Goal: Find specific page/section: Find specific page/section

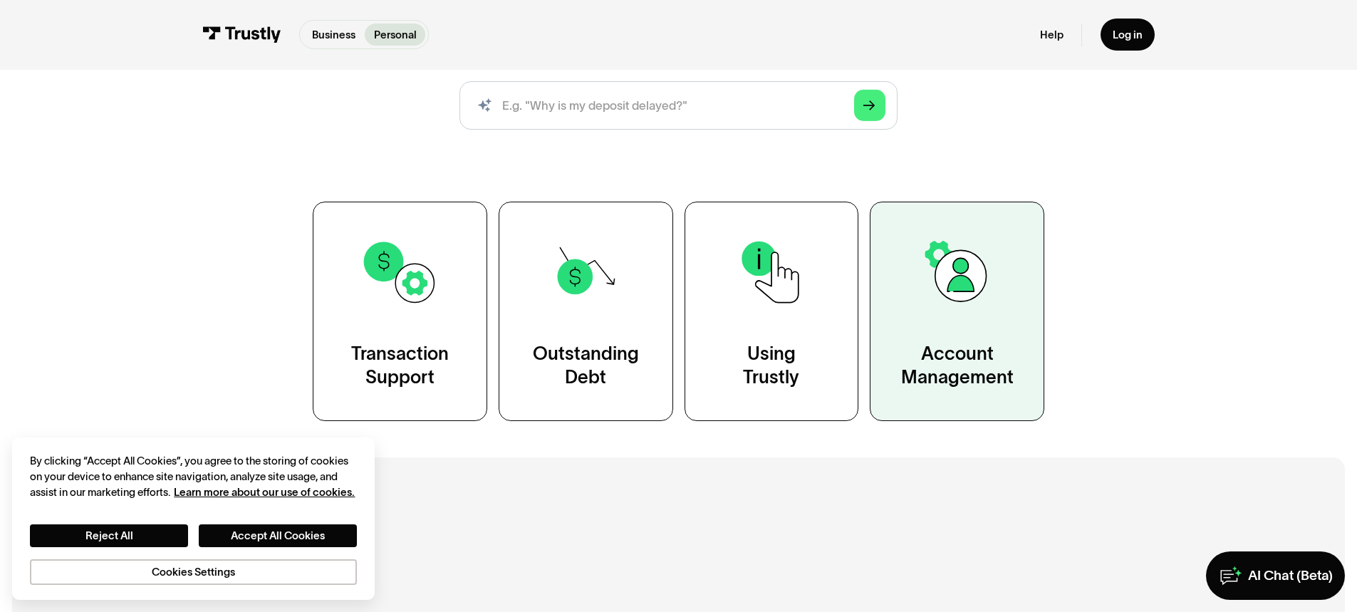
scroll to position [214, 0]
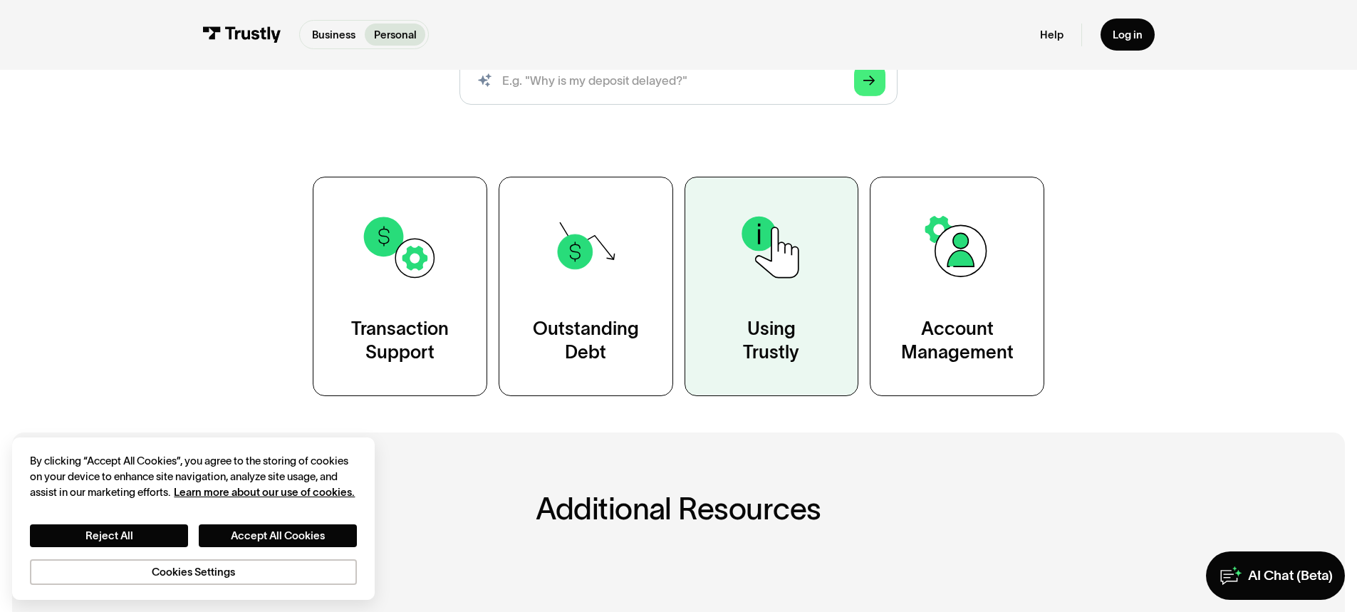
click at [783, 311] on link "Using Trustly" at bounding box center [771, 286] width 174 height 219
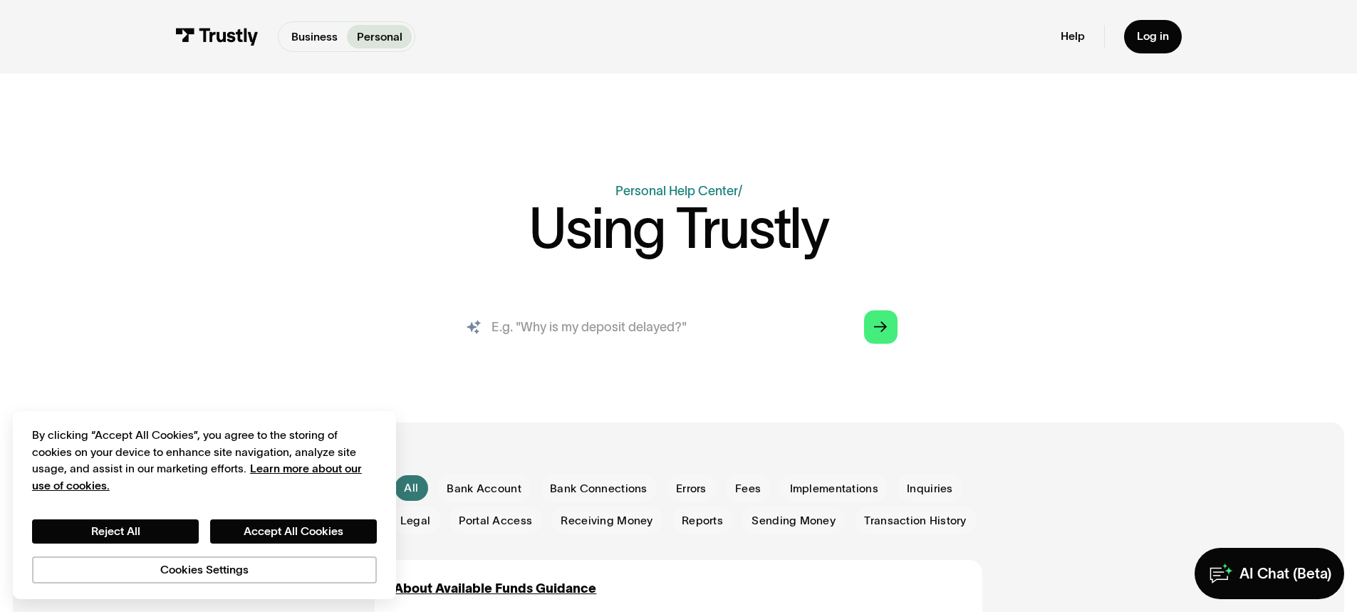
click at [496, 327] on input "search" at bounding box center [678, 326] width 463 height 51
click at [532, 323] on input "search" at bounding box center [678, 326] width 463 height 51
click at [882, 329] on icon "Arrow Right" at bounding box center [880, 328] width 13 height 14
click at [886, 327] on polygon "Search" at bounding box center [880, 326] width 13 height 11
click at [124, 528] on button "Reject All" at bounding box center [115, 531] width 167 height 24
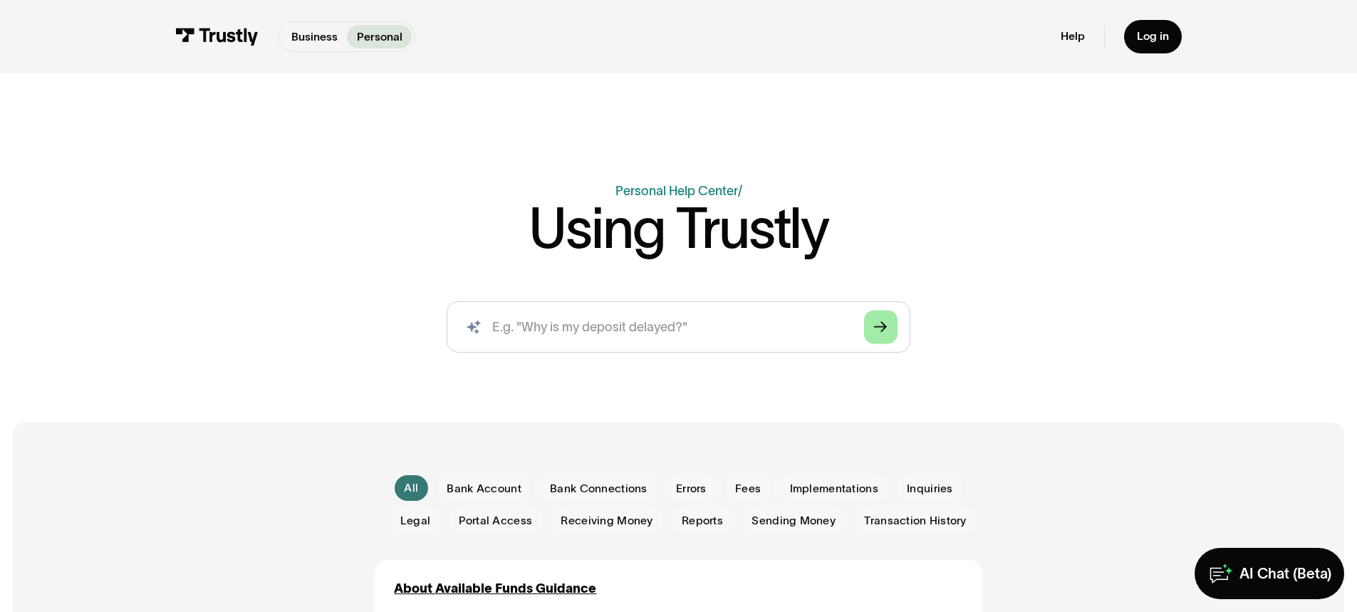
click at [884, 329] on icon "Arrow Right" at bounding box center [880, 328] width 13 height 14
click at [595, 330] on input "search" at bounding box center [678, 326] width 463 height 51
click at [528, 328] on input "search" at bounding box center [678, 326] width 463 height 51
click at [665, 196] on link "Personal Help Center" at bounding box center [676, 191] width 123 height 14
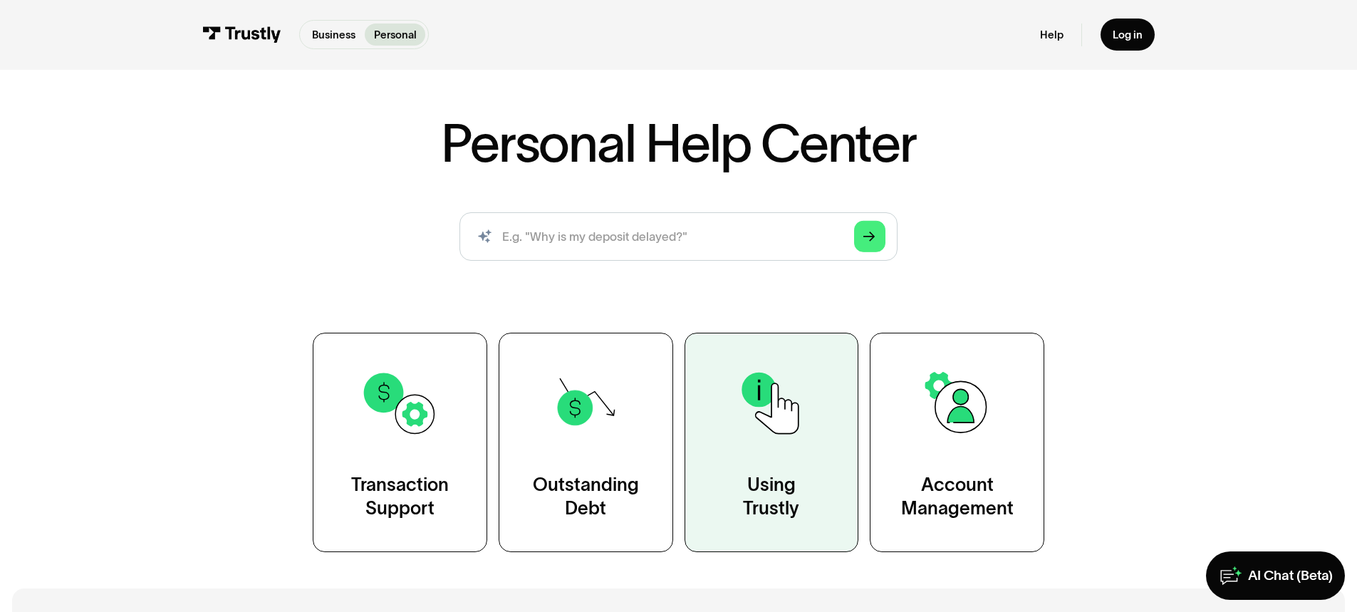
scroll to position [71, 0]
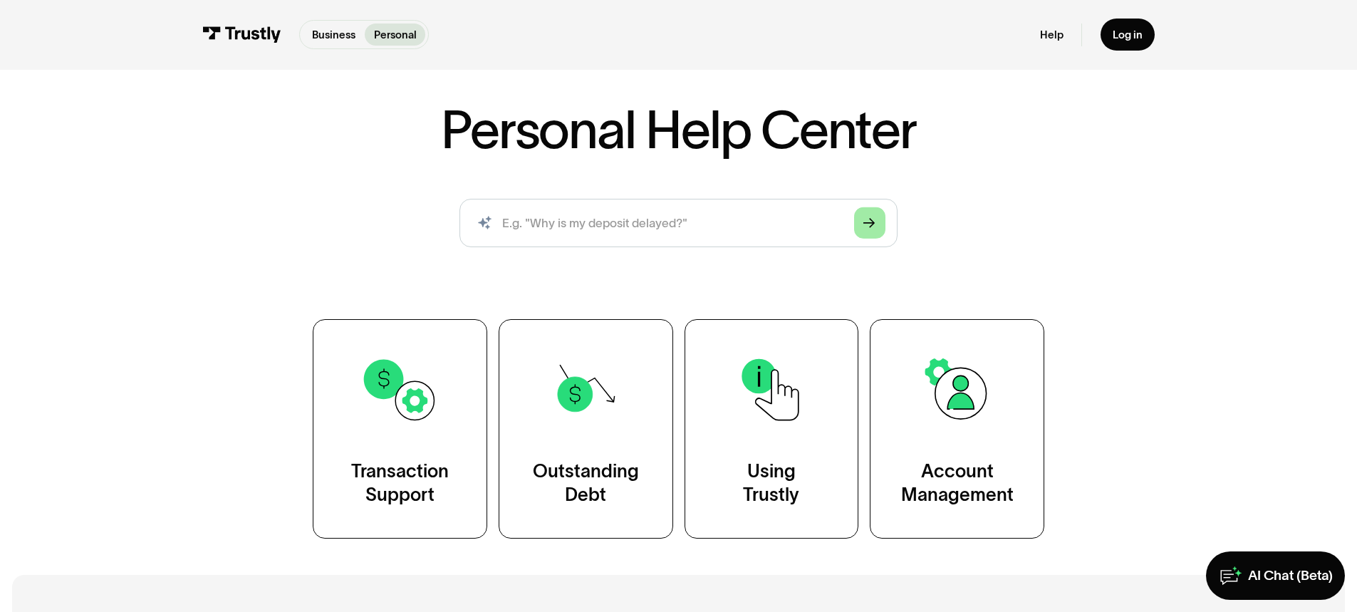
click at [876, 219] on link "Arrow Right" at bounding box center [869, 222] width 31 height 31
click at [580, 219] on input "search" at bounding box center [678, 223] width 438 height 48
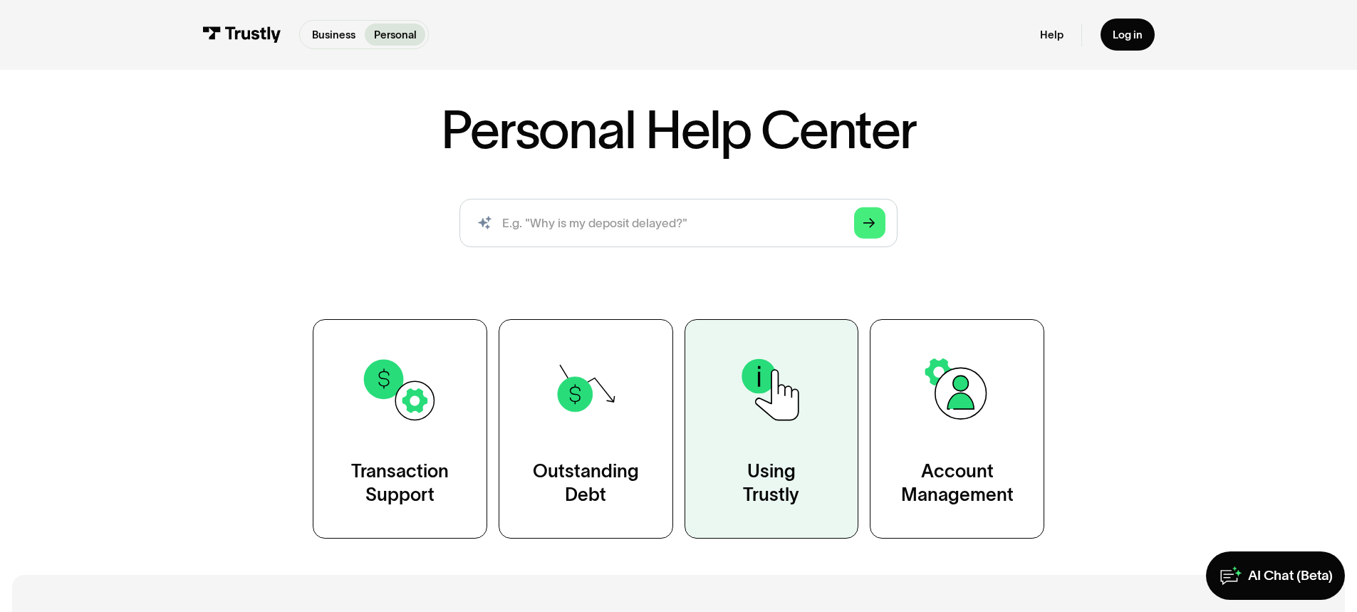
click at [782, 469] on div "Using Trustly" at bounding box center [771, 483] width 56 height 48
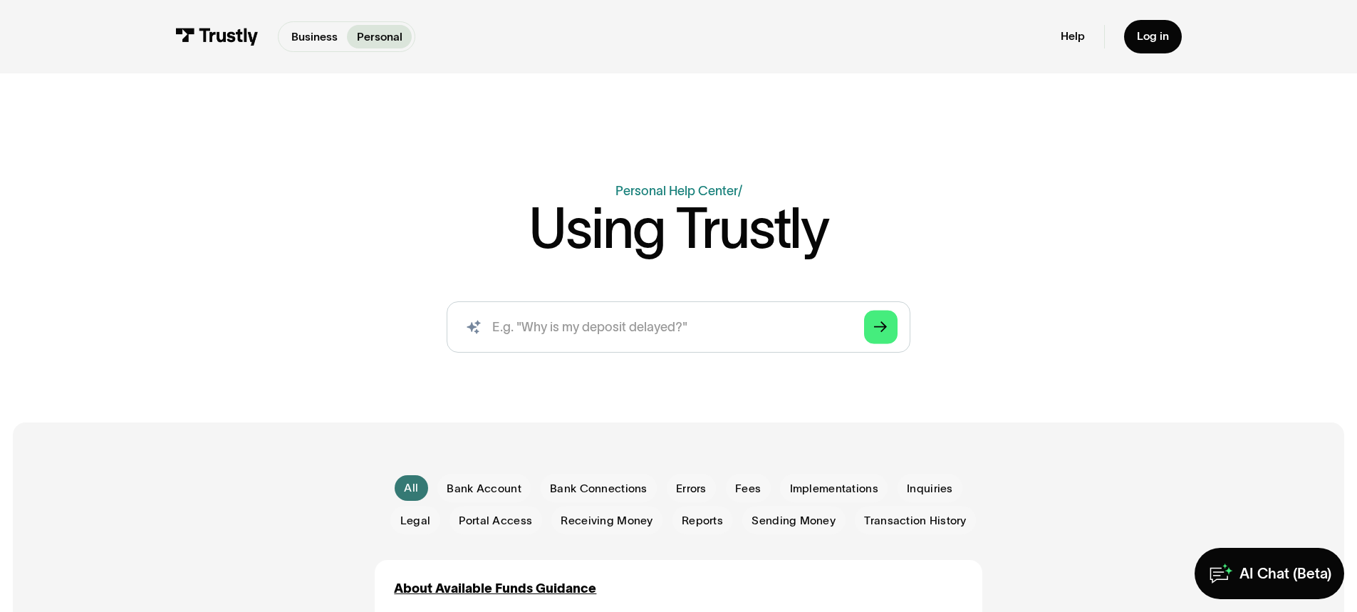
scroll to position [71, 0]
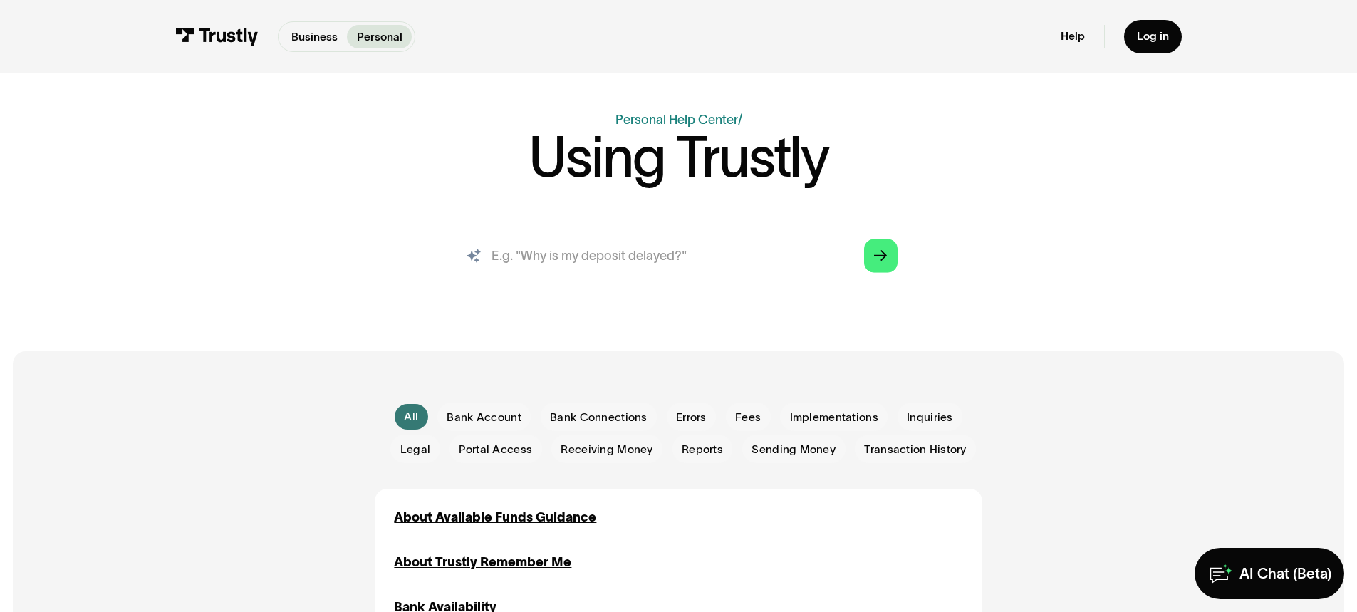
click at [506, 258] on input "search" at bounding box center [678, 255] width 463 height 51
drag, startPoint x: 525, startPoint y: 256, endPoint x: 513, endPoint y: 257, distance: 12.2
click at [503, 260] on input "search" at bounding box center [678, 255] width 463 height 51
click at [886, 255] on icon "Arrow Right" at bounding box center [880, 256] width 13 height 14
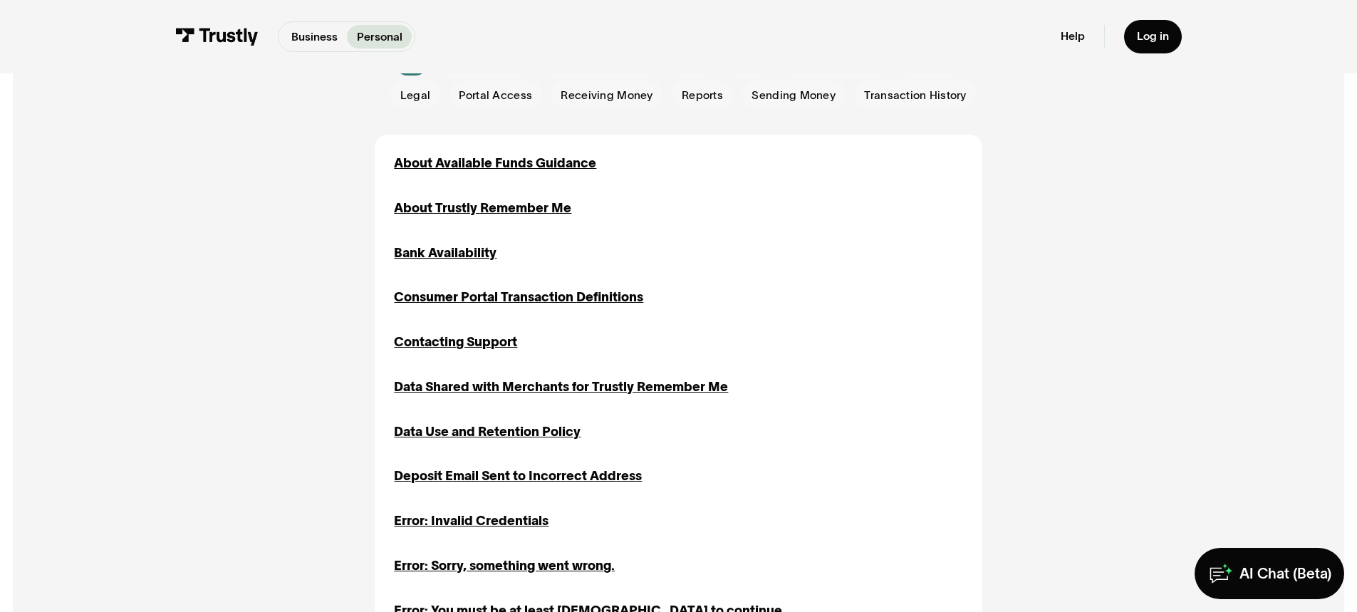
scroll to position [427, 0]
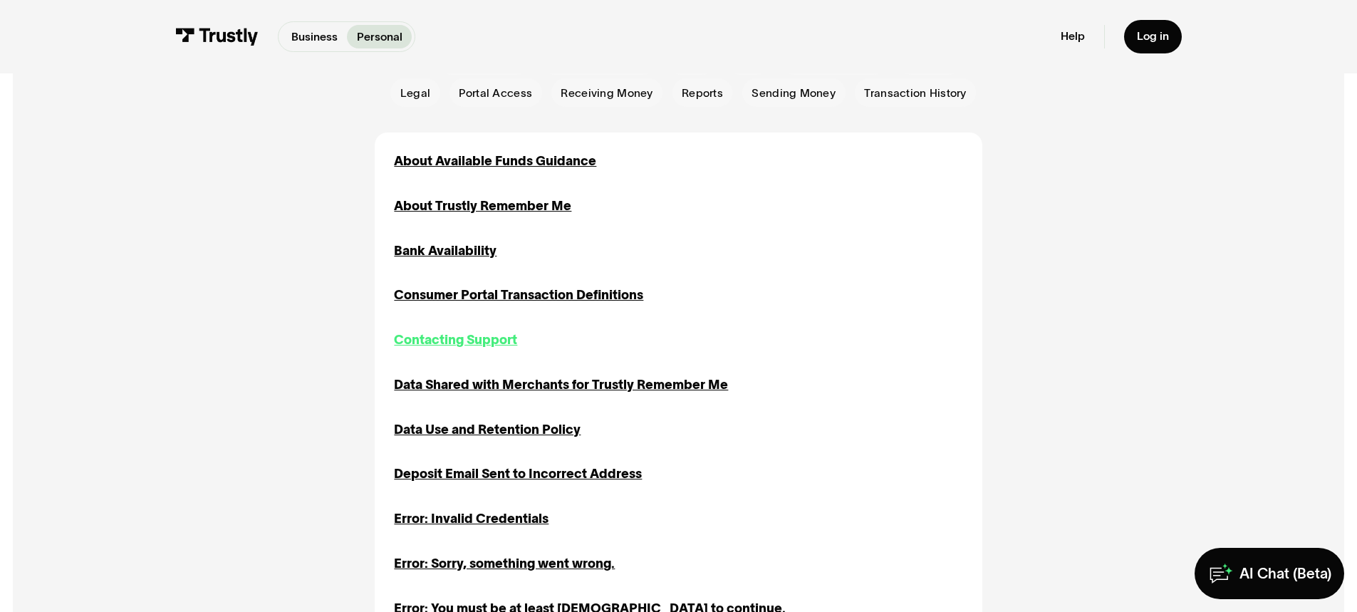
click at [447, 338] on div "Contacting Support" at bounding box center [455, 339] width 123 height 19
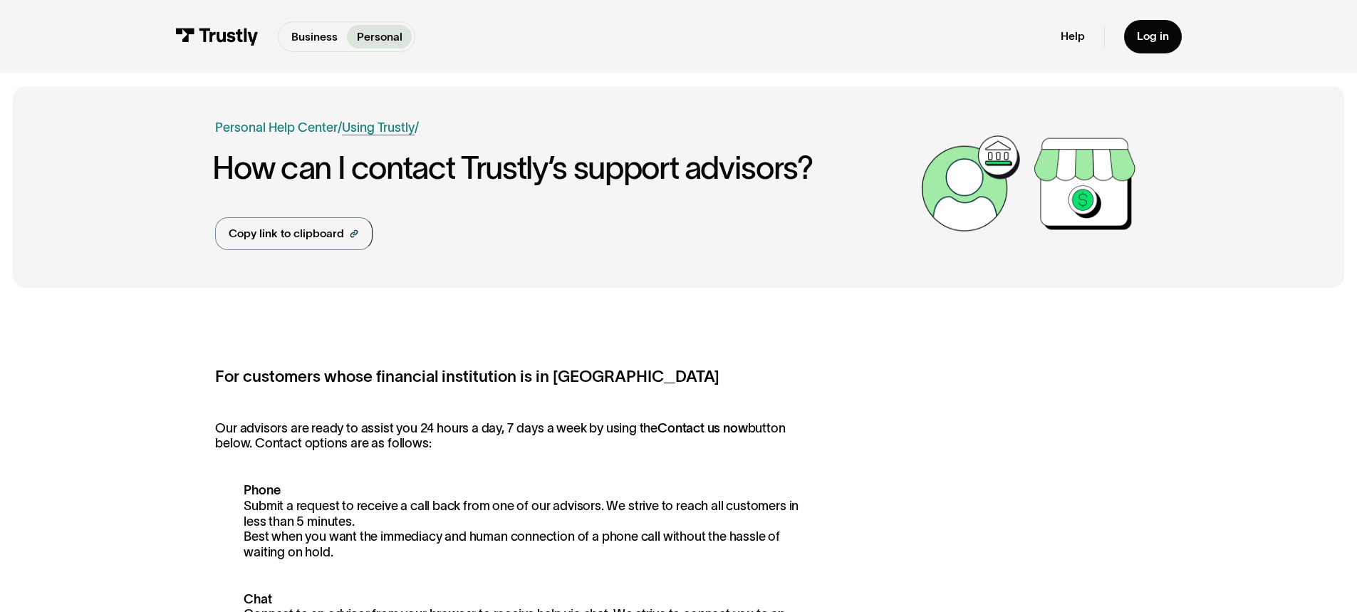
click at [386, 127] on link "Using Trustly" at bounding box center [378, 127] width 73 height 14
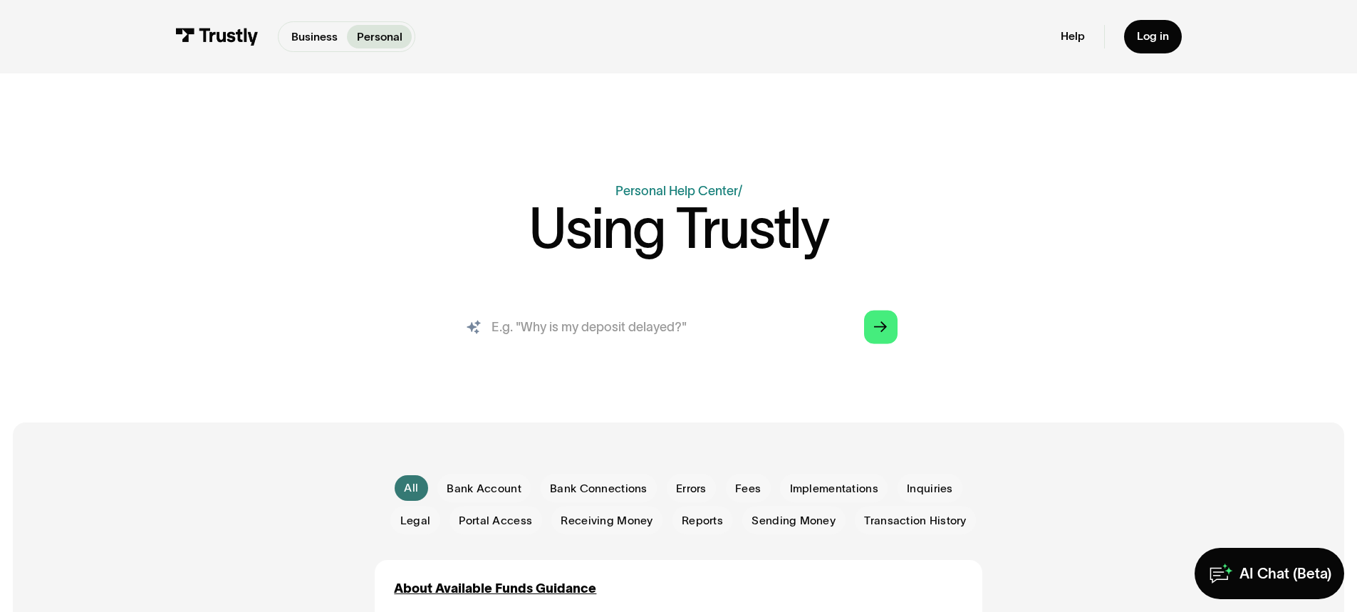
click at [542, 330] on input "search" at bounding box center [678, 326] width 463 height 51
click at [882, 327] on icon "Arrow Right" at bounding box center [880, 328] width 13 height 14
